Goal: Transaction & Acquisition: Purchase product/service

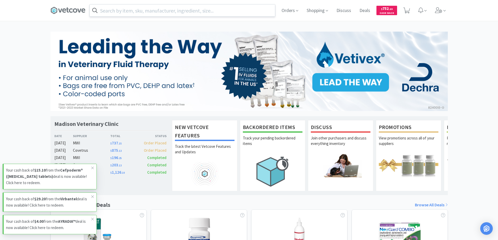
click at [110, 12] on input "text" at bounding box center [182, 10] width 185 height 12
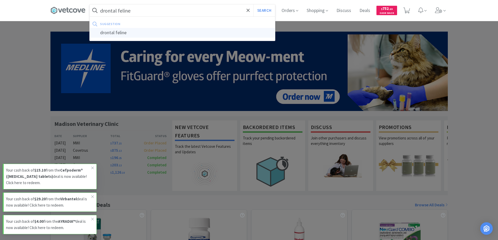
type input "drontal feline"
click at [112, 32] on div "drontal feline" at bounding box center [182, 33] width 185 height 10
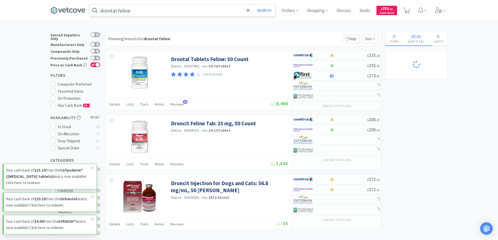
select select "2"
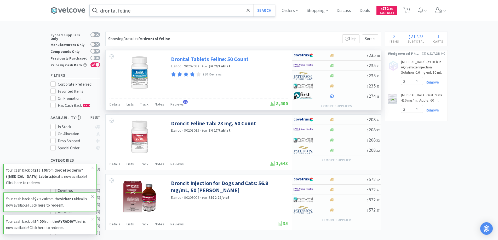
click at [185, 59] on link "Drontal Tablets Feline: 50 Count" at bounding box center [210, 59] width 78 height 7
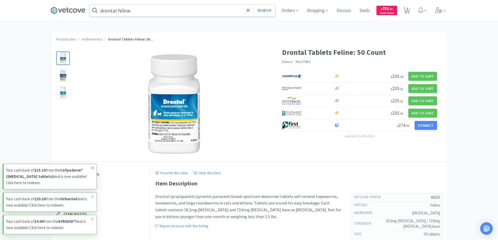
click at [91, 168] on icon at bounding box center [92, 168] width 3 height 4
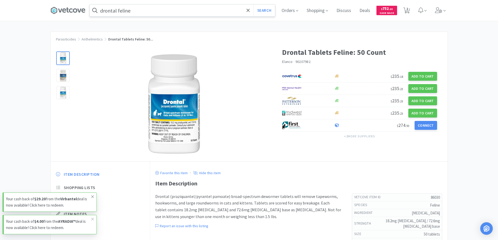
click at [92, 196] on icon at bounding box center [92, 197] width 3 height 4
click at [92, 219] on icon at bounding box center [92, 219] width 3 height 3
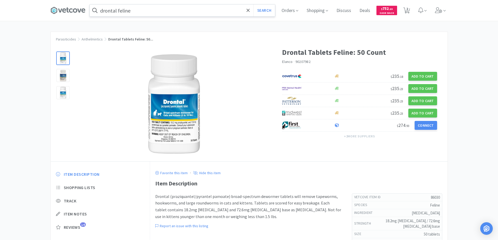
select select "2"
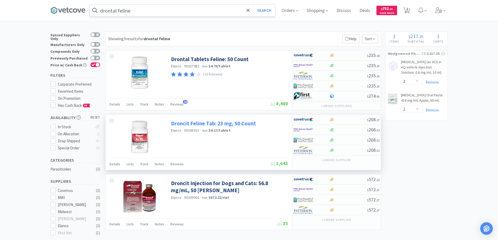
click at [185, 124] on link "Droncit Feline Tab: 23 mg, 50 Count" at bounding box center [213, 123] width 85 height 7
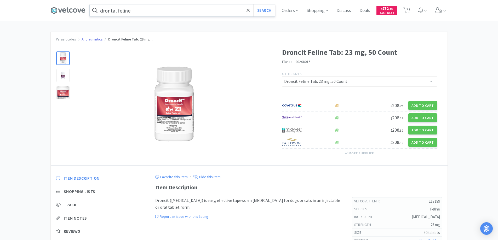
click at [90, 39] on link "Anthelmintics" at bounding box center [91, 39] width 21 height 5
select select "2"
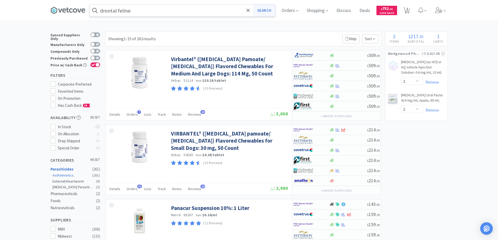
click at [264, 10] on button "Search" at bounding box center [264, 10] width 22 height 12
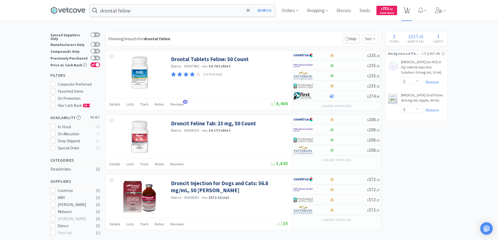
click at [408, 9] on span "2" at bounding box center [407, 8] width 2 height 21
select select "2"
